Goal: Contribute content

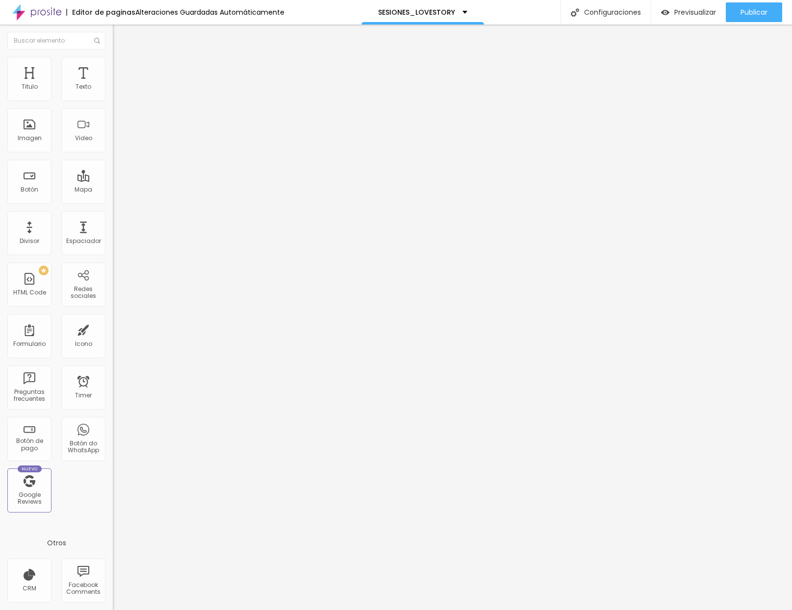
click at [113, 84] on span "Cambiar image" at bounding box center [140, 80] width 55 height 8
click at [759, 15] on span "Publicar" at bounding box center [753, 12] width 27 height 8
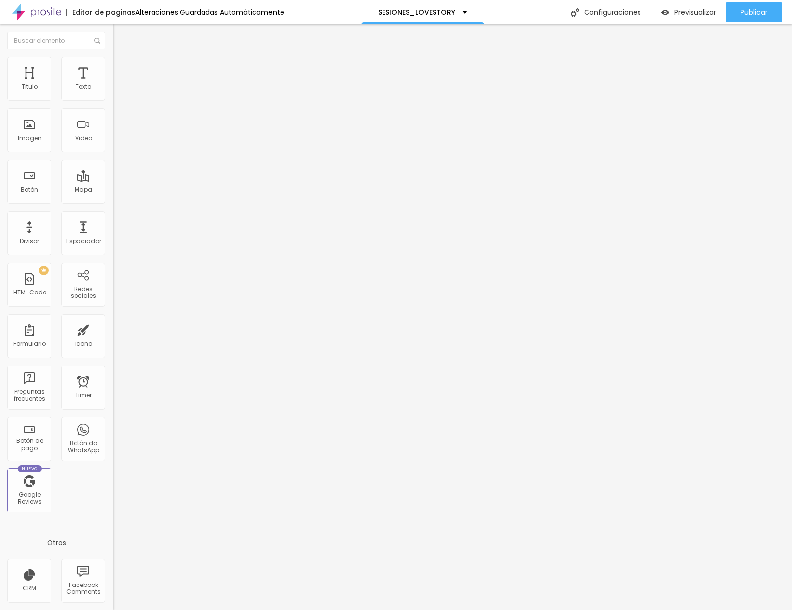
click at [113, 84] on span "Cambiar image" at bounding box center [140, 80] width 55 height 8
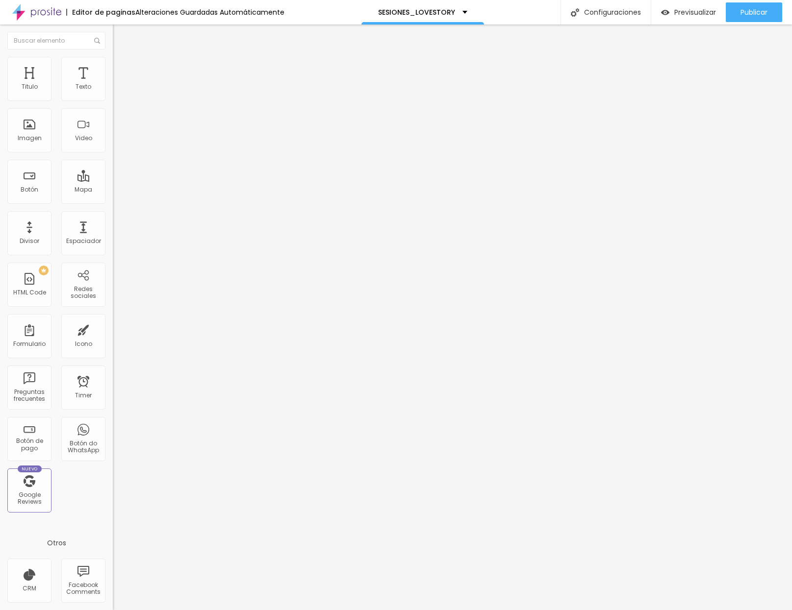
click at [113, 84] on span "Cambiar image" at bounding box center [140, 80] width 55 height 8
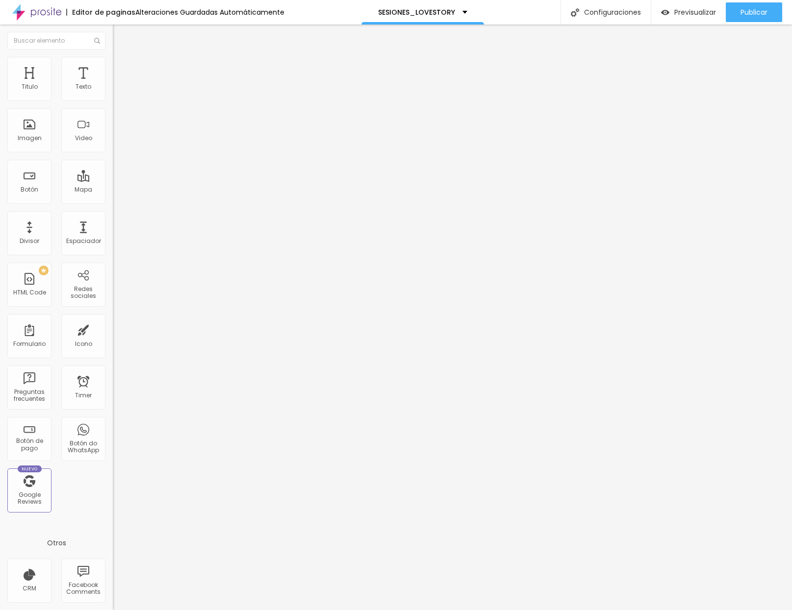
click at [113, 84] on span "Cambiar image" at bounding box center [140, 80] width 55 height 8
click at [748, 11] on span "Publicar" at bounding box center [753, 12] width 27 height 8
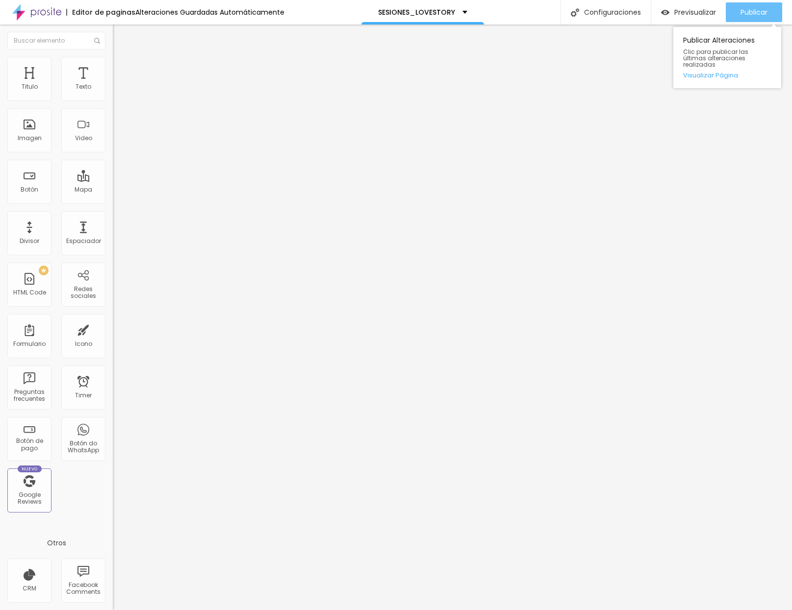
click at [750, 10] on span "Publicar" at bounding box center [753, 12] width 27 height 8
click at [748, 17] on div "Publicar" at bounding box center [753, 12] width 27 height 20
